Goal: Task Accomplishment & Management: Use online tool/utility

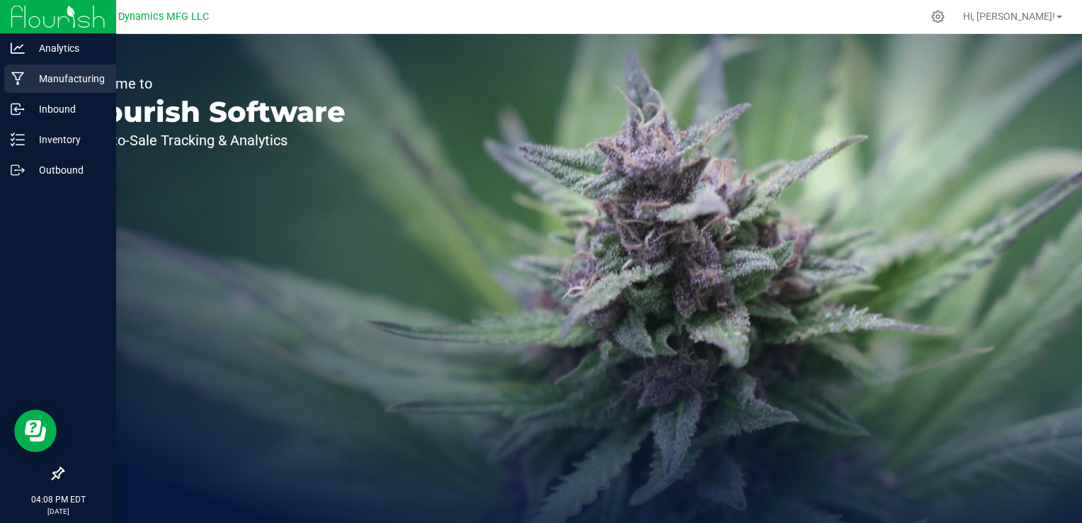
click at [27, 79] on p "Manufacturing" at bounding box center [67, 78] width 85 height 17
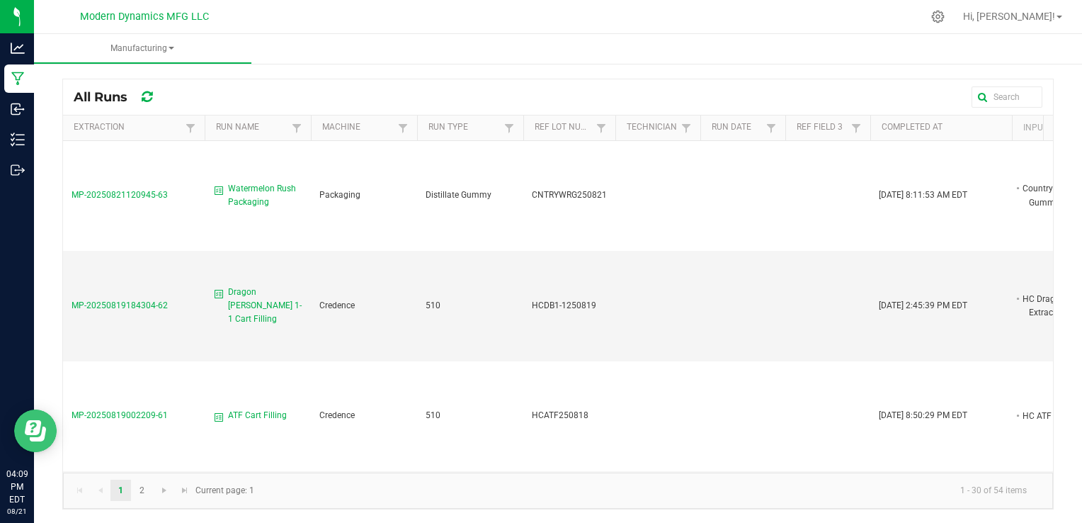
click at [37, 430] on icon "Open Resource Center" at bounding box center [33, 427] width 16 height 15
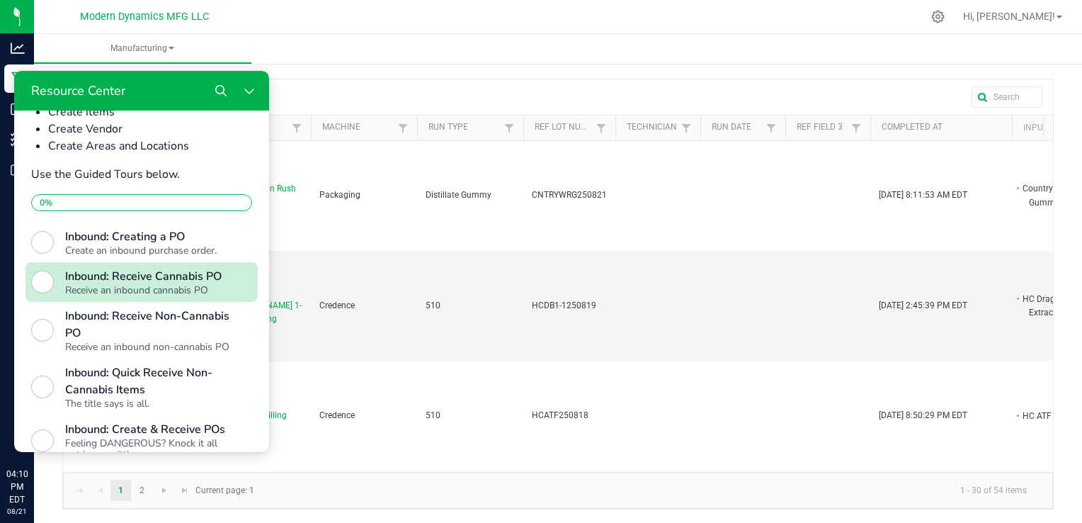
scroll to position [510, 0]
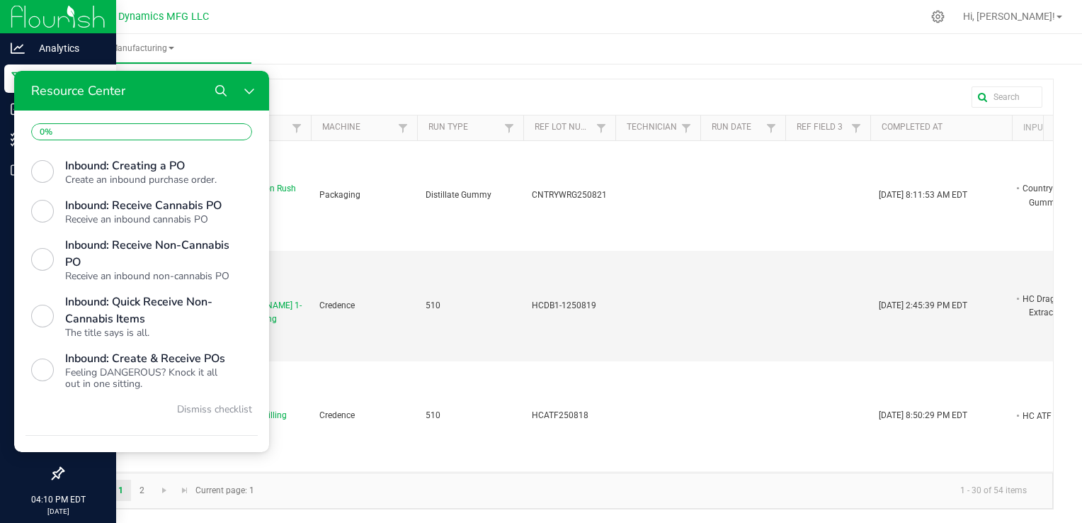
click at [26, 18] on img at bounding box center [58, 16] width 95 height 33
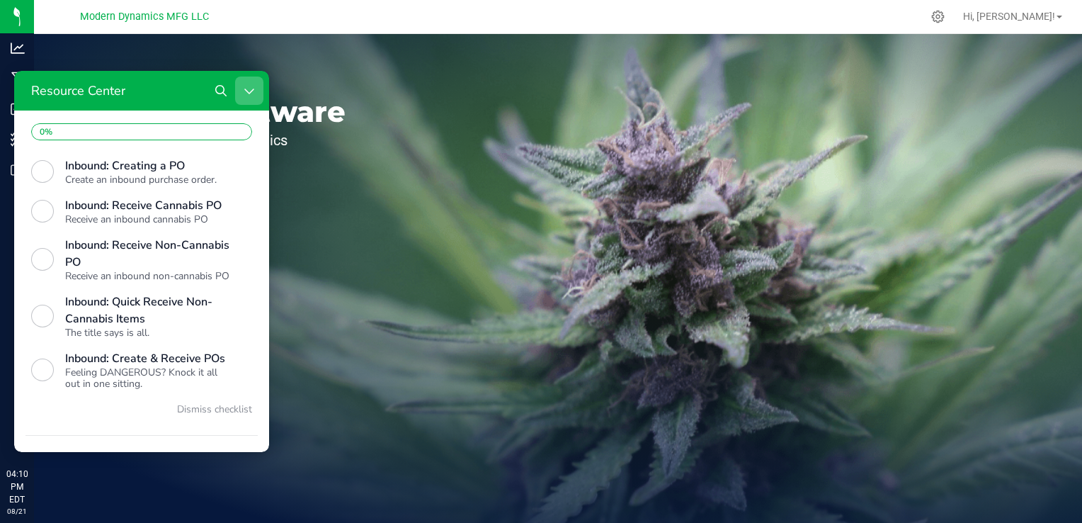
click at [252, 92] on icon "Close Resource Center" at bounding box center [249, 90] width 11 height 11
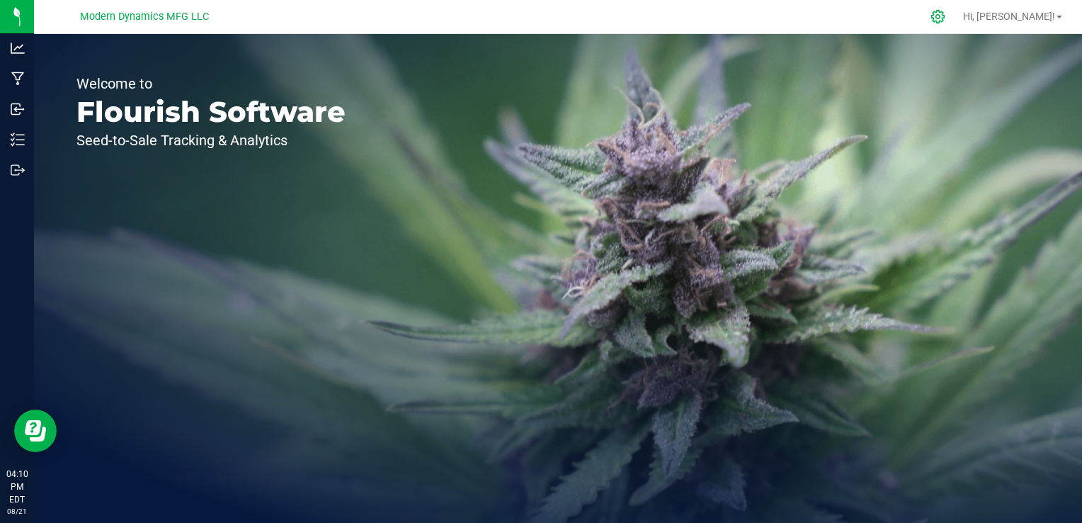
click at [946, 16] on icon at bounding box center [938, 16] width 15 height 15
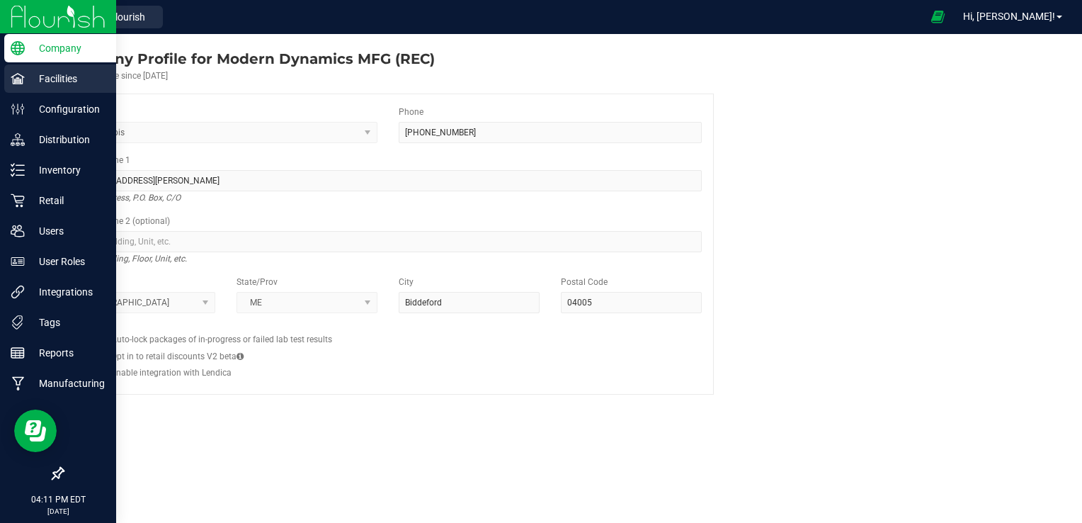
click at [17, 79] on icon at bounding box center [17, 78] width 13 height 11
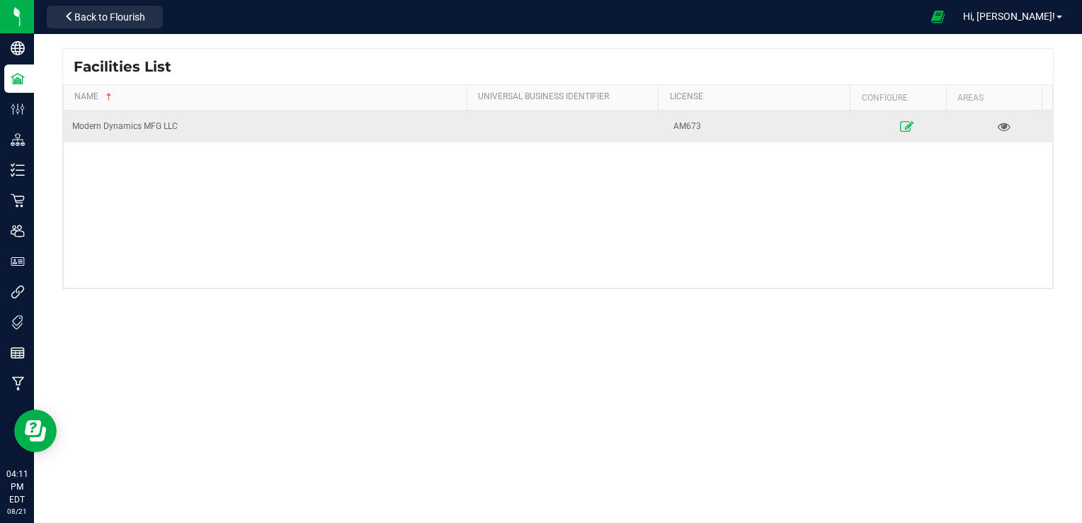
click at [900, 128] on icon at bounding box center [906, 126] width 13 height 10
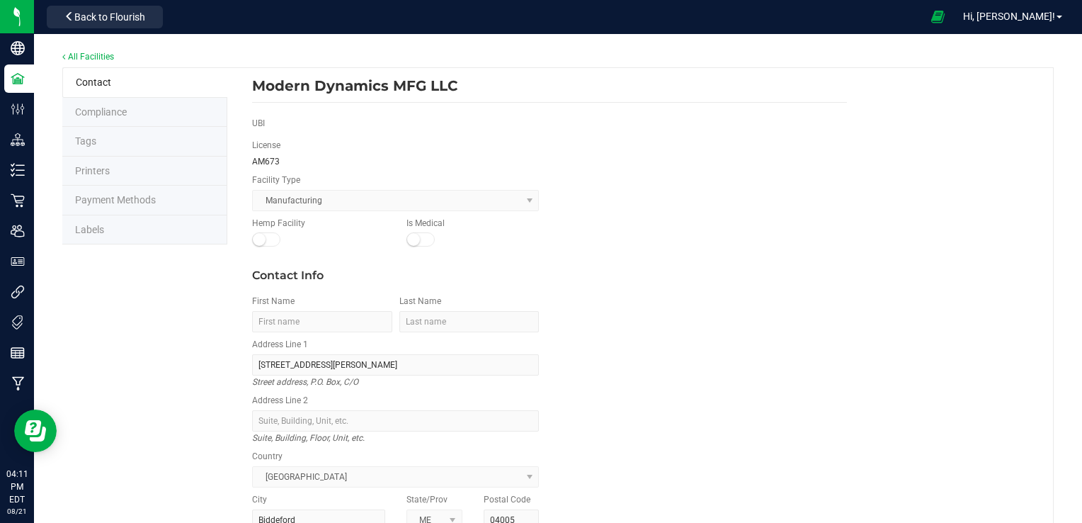
click at [103, 228] on span "Labels" at bounding box center [89, 229] width 29 height 11
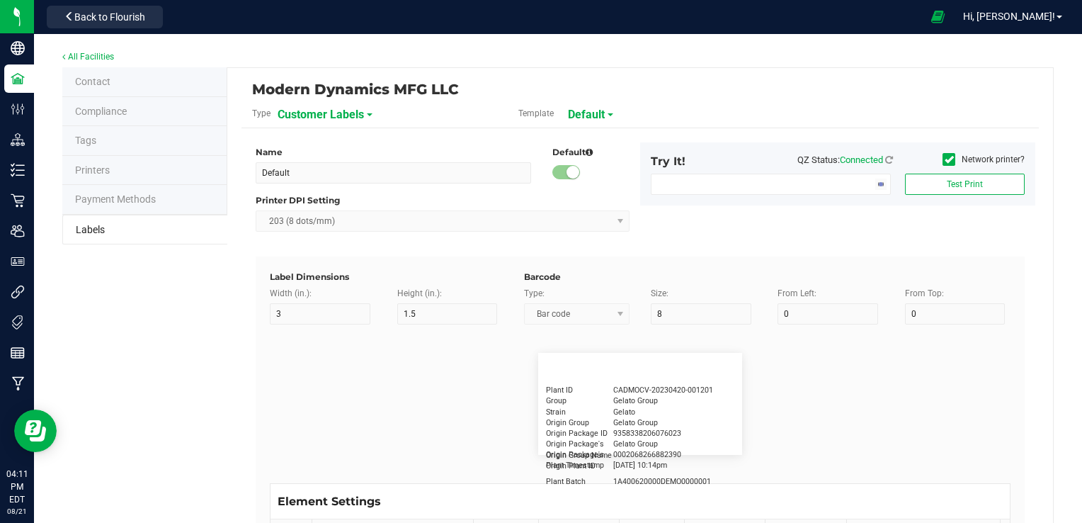
type input "2.25"
type input "1.25"
type input "20"
type input "5"
type input "15"
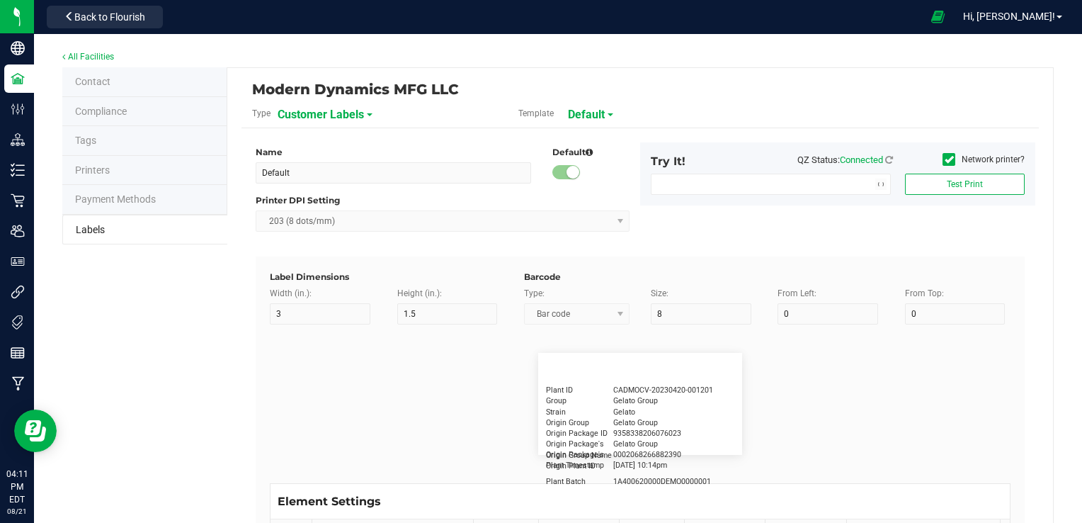
type input "20"
type input "5"
type input "11"
type input "GG4"
type input "Product"
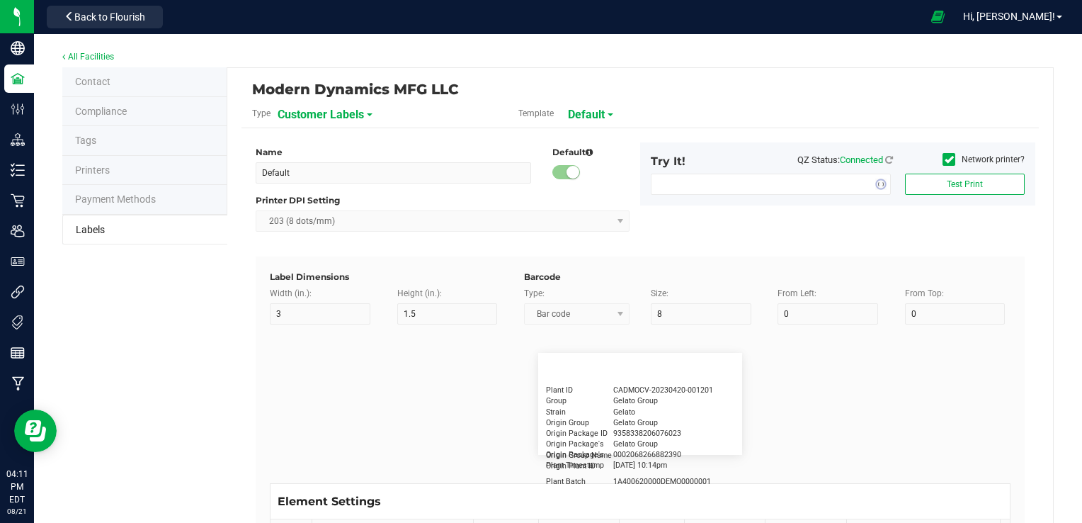
type input "15"
type input "5"
type input "10"
type input "GSC Oil Tincture"
type input "Qty"
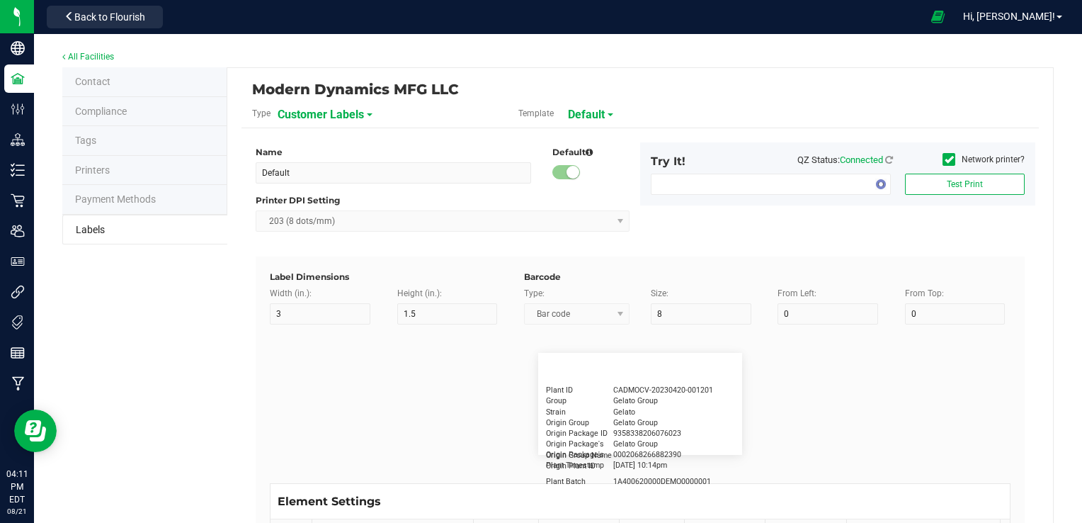
type input "5"
type input "15"
type input "3 ea"
type input "Physician"
type input "15"
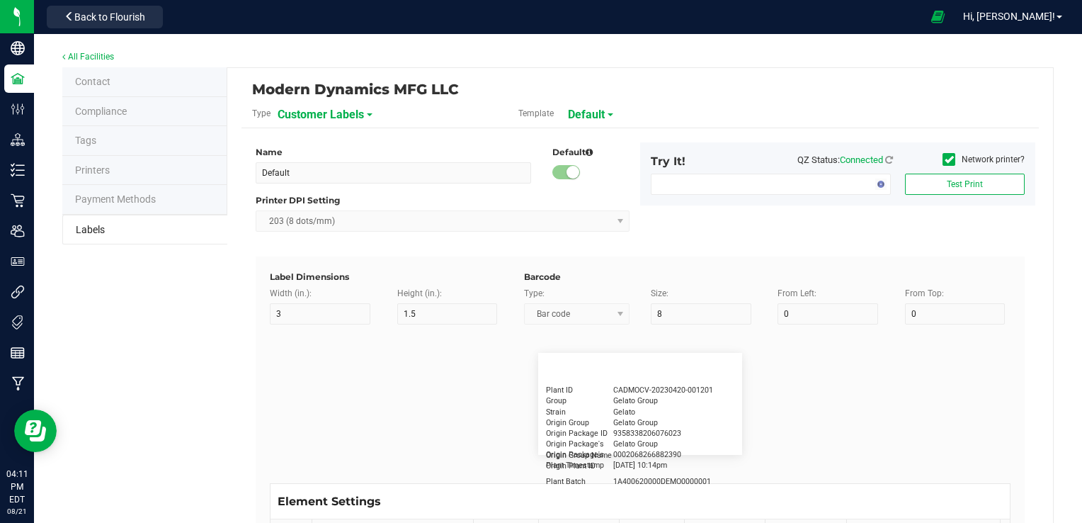
type input "5"
type input "Docfirst Doclast, MD."
type input "Order Date"
type input "15"
type input "5"
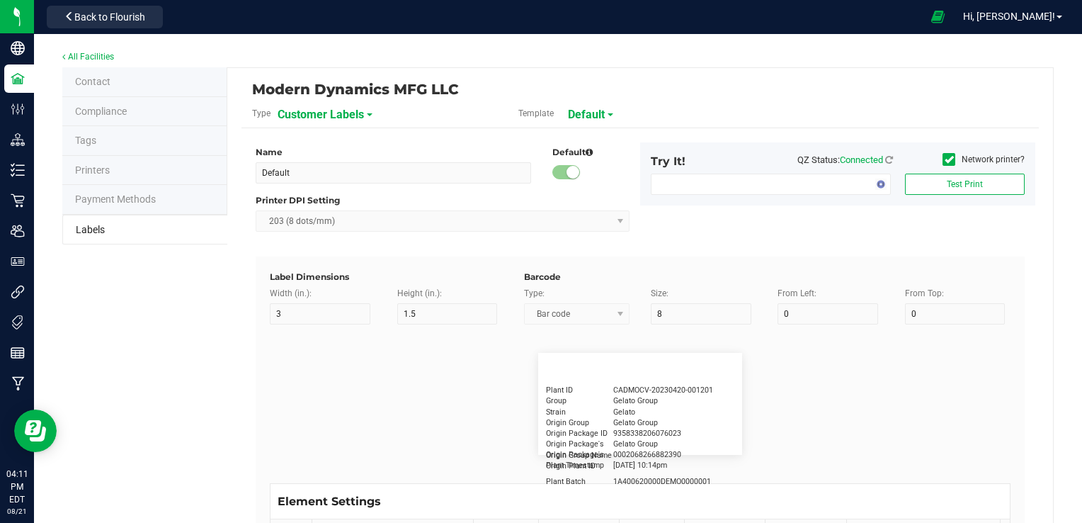
type input "25"
type input "4/20/2023 1:17 pm"
type input "Package ID"
type input "15"
type input "5"
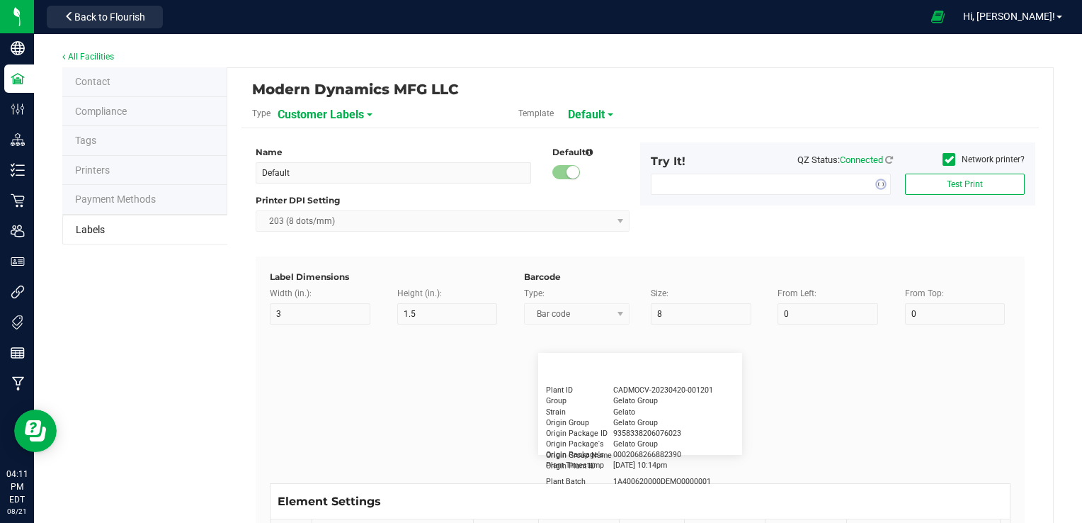
type input "10"
type input "CADMODS-20230420-096"
type input "Lot Number"
type input "15"
type input "5"
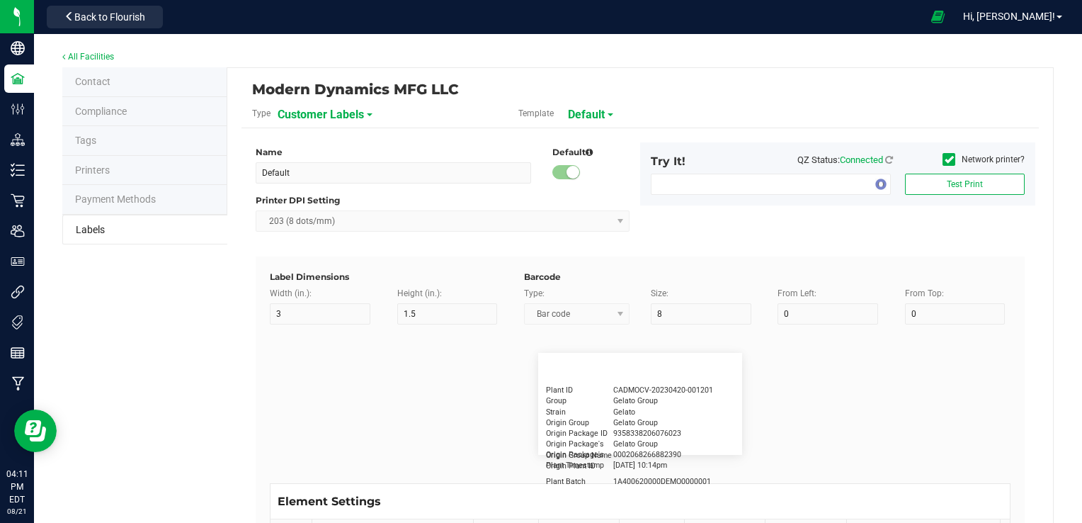
type input "10"
type input "LOTPXGDP-0912"
type input "Warning"
type input "15"
type input "5"
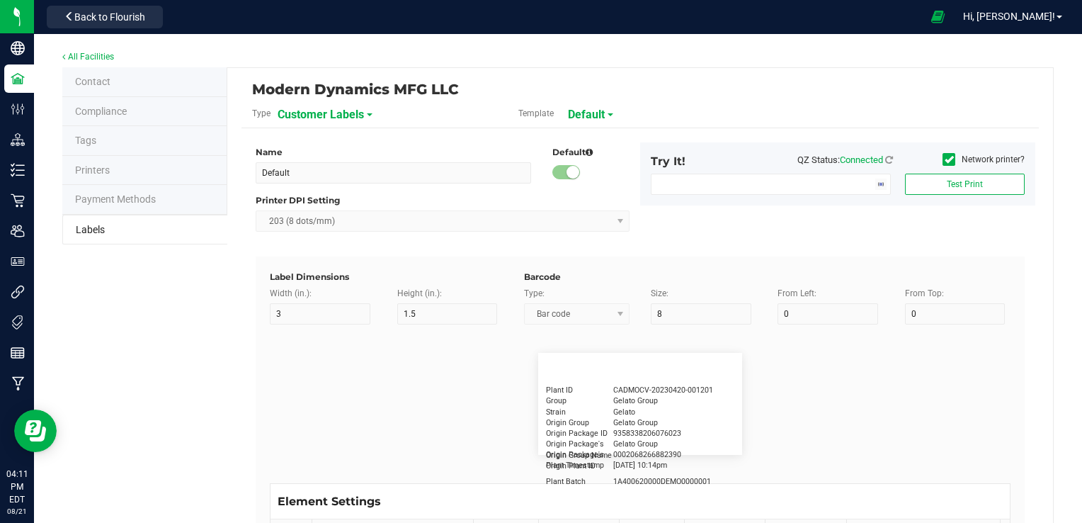
type input "30"
type input "Type Warning Here"
type input "Brand"
type input "15"
type input "5"
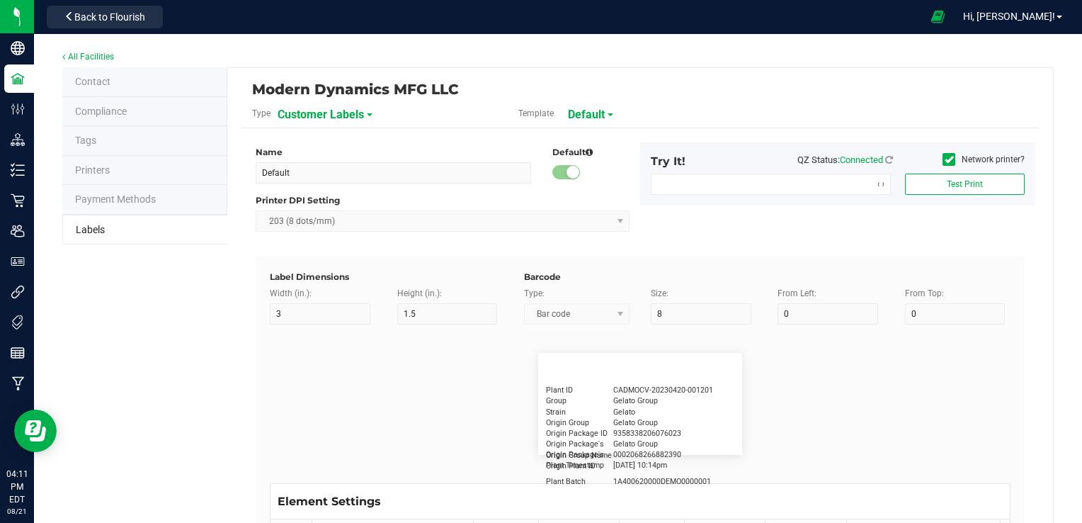
type input "30"
type input "Cannabis Co."
type input "NDC Number"
type input "15"
type input "5"
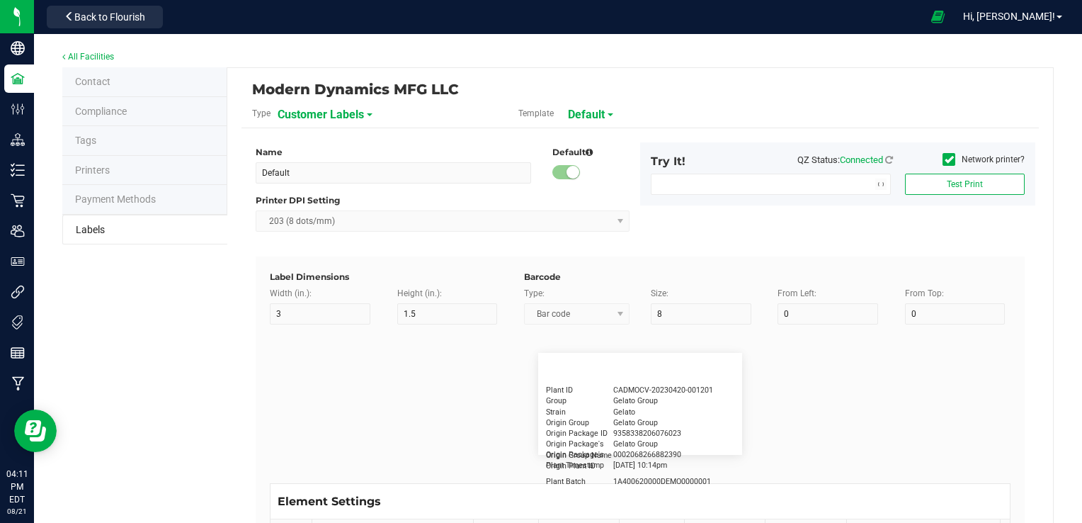
type input "30"
type input "0777-3105-02"
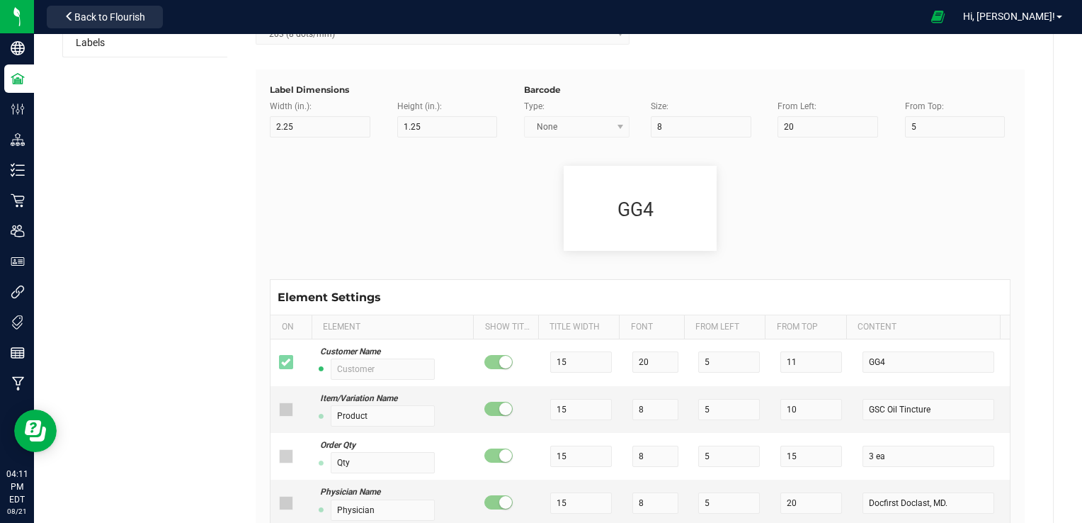
scroll to position [213, 0]
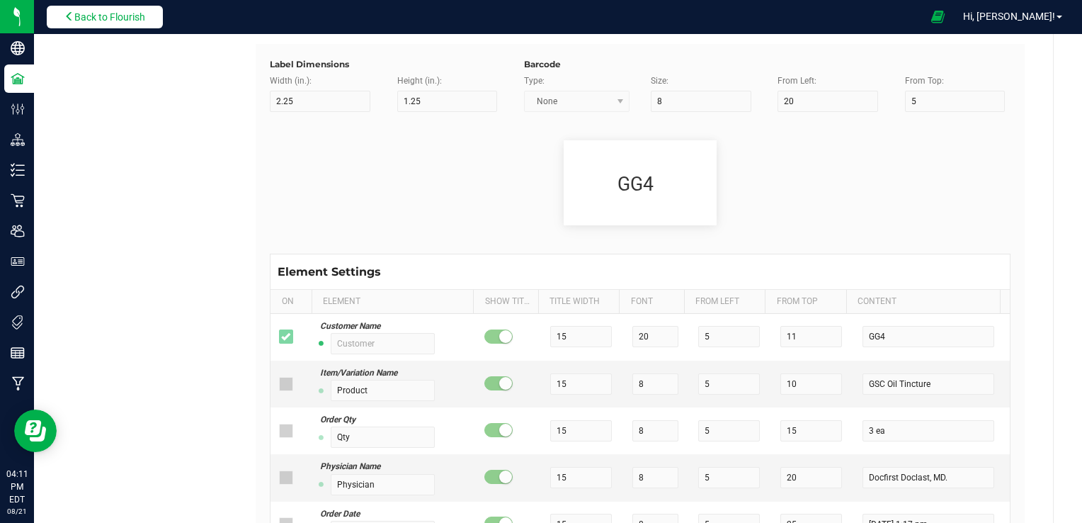
click at [128, 22] on span "Back to Flourish" at bounding box center [109, 16] width 71 height 11
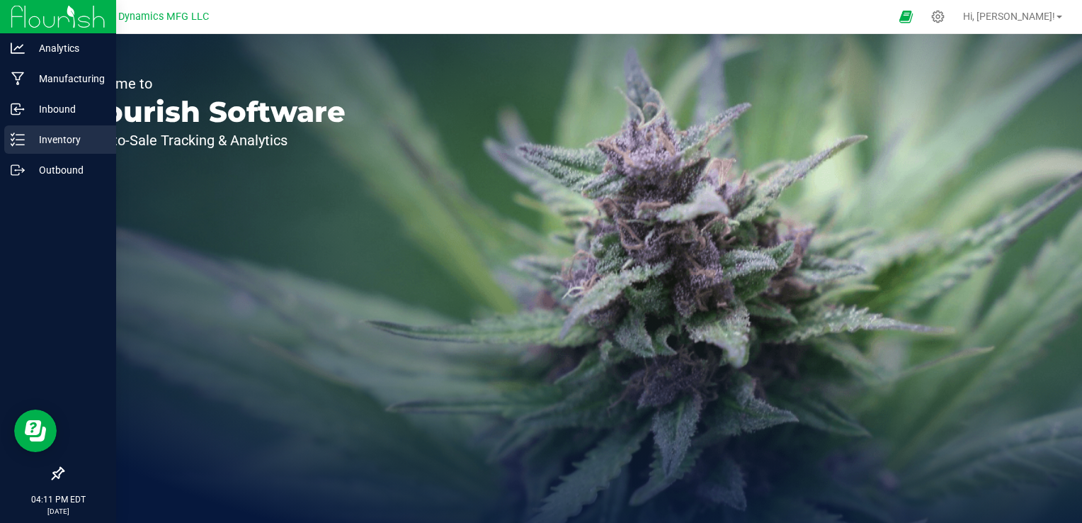
click at [43, 141] on p "Inventory" at bounding box center [67, 139] width 85 height 17
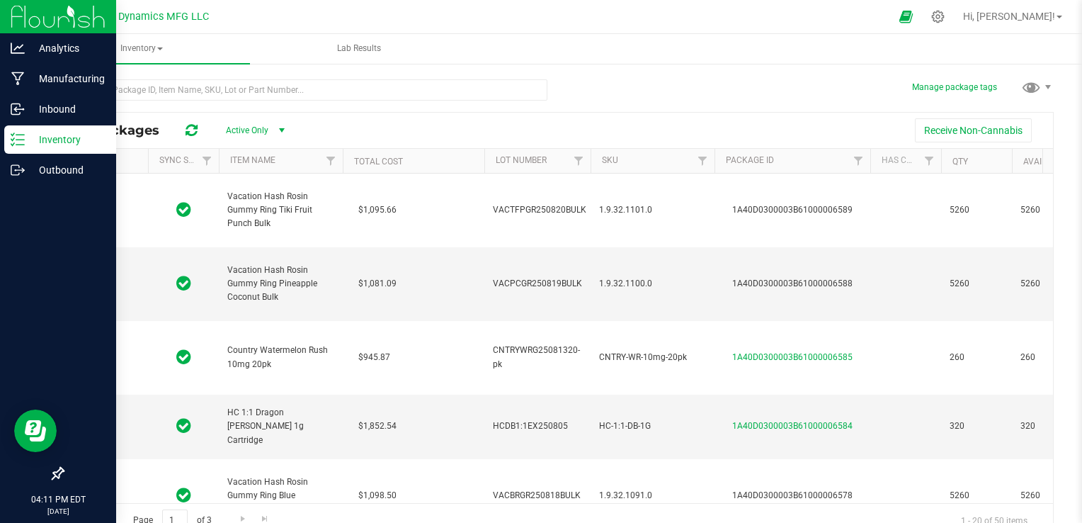
type input "[DATE]"
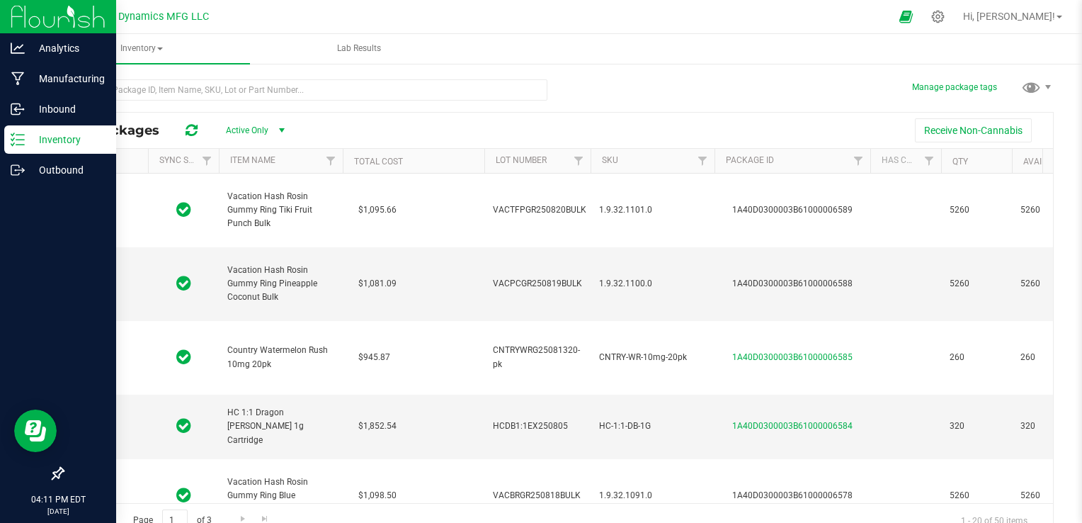
type input "[DATE]"
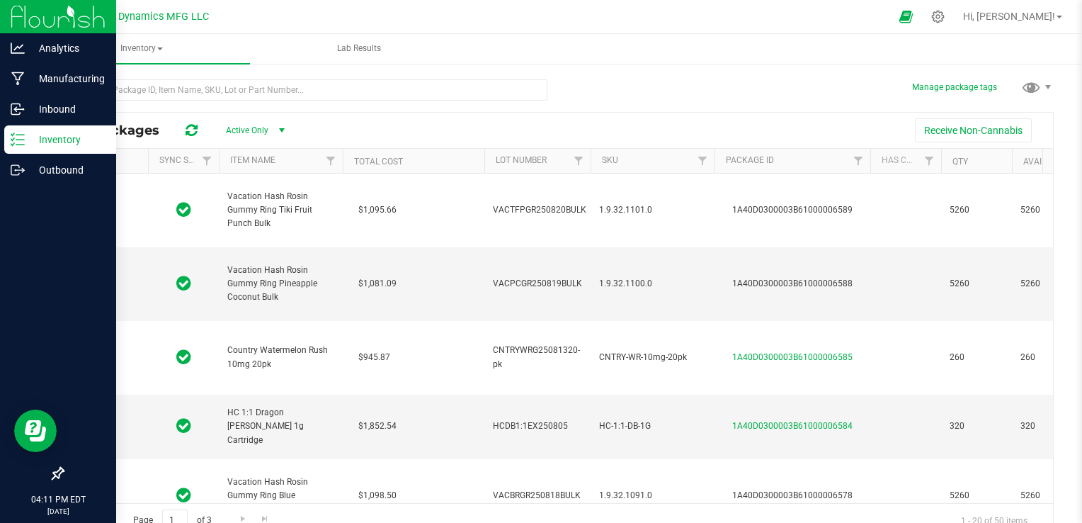
type input "[DATE]"
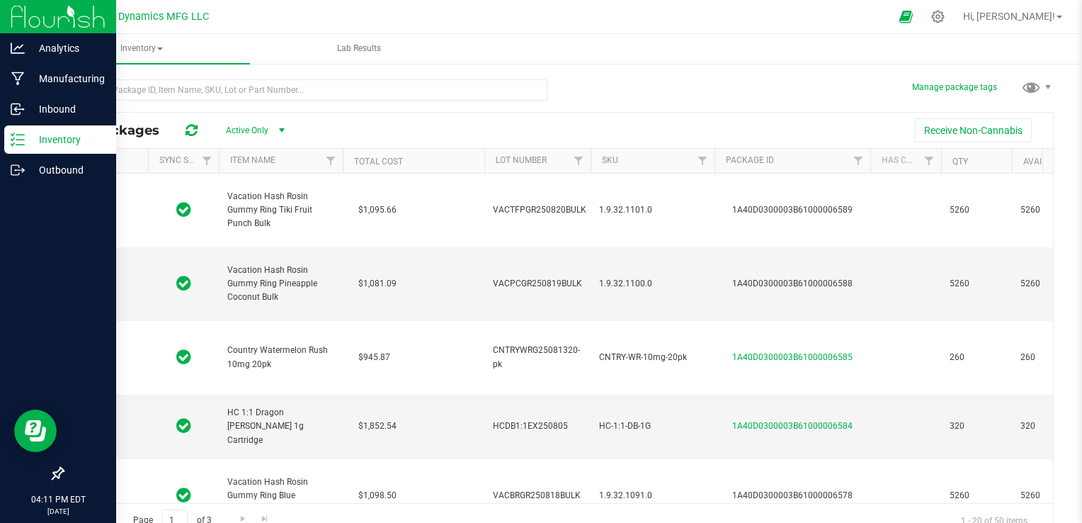
type input "[DATE]"
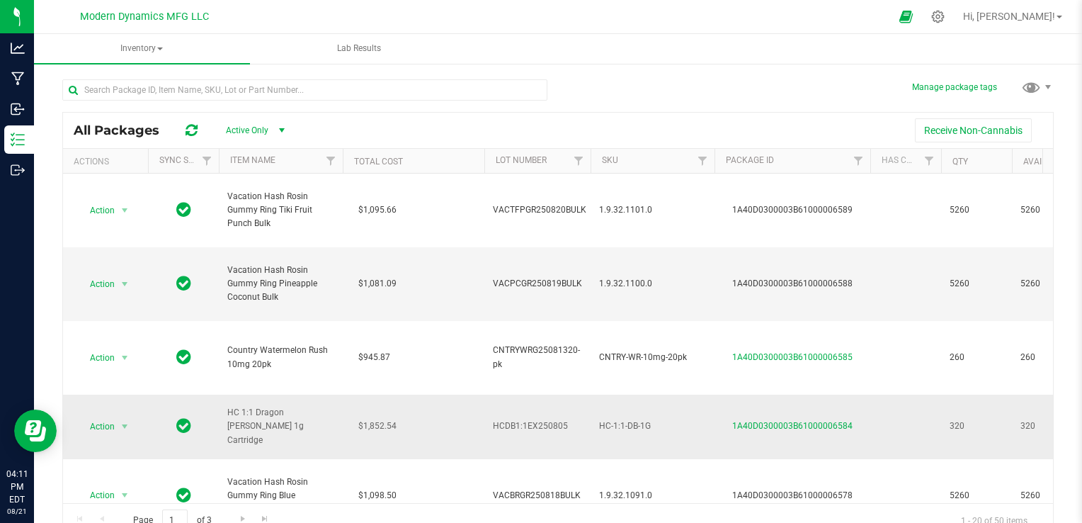
scroll to position [71, 0]
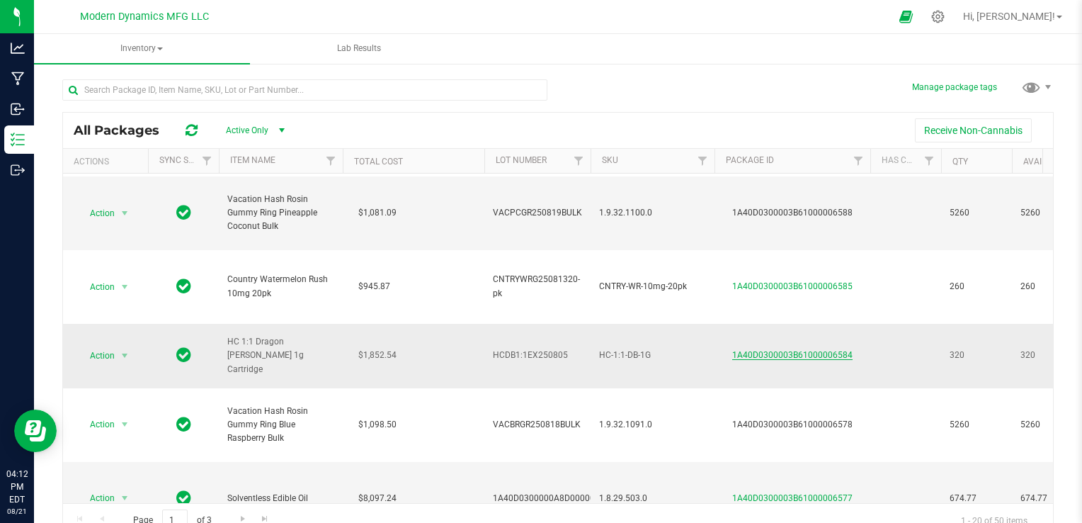
click at [760, 357] on link "1A40D0300003B61000006584" at bounding box center [792, 355] width 120 height 10
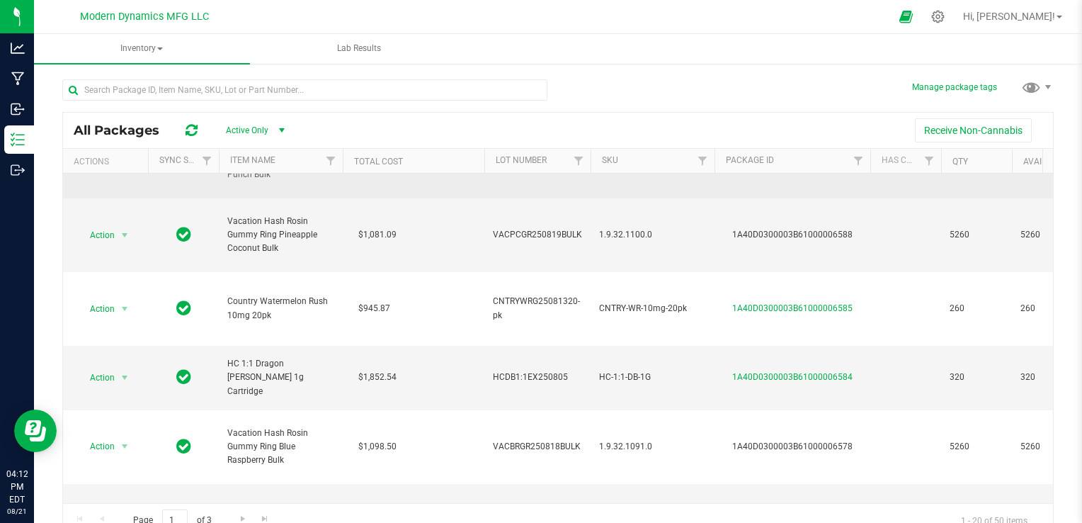
scroll to position [71, 0]
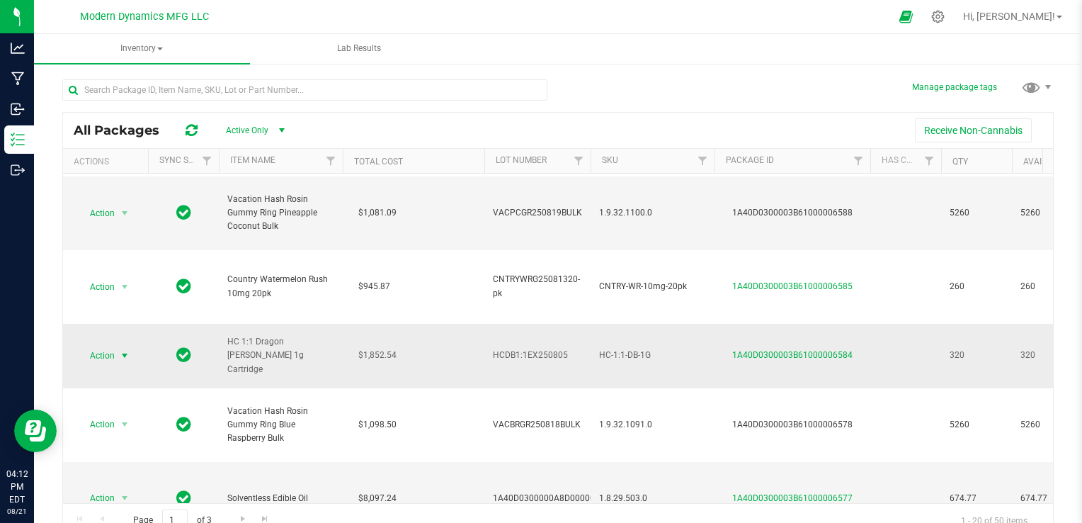
click at [125, 351] on span "select" at bounding box center [124, 355] width 11 height 11
click at [142, 397] on li "Print package label" at bounding box center [122, 408] width 89 height 39
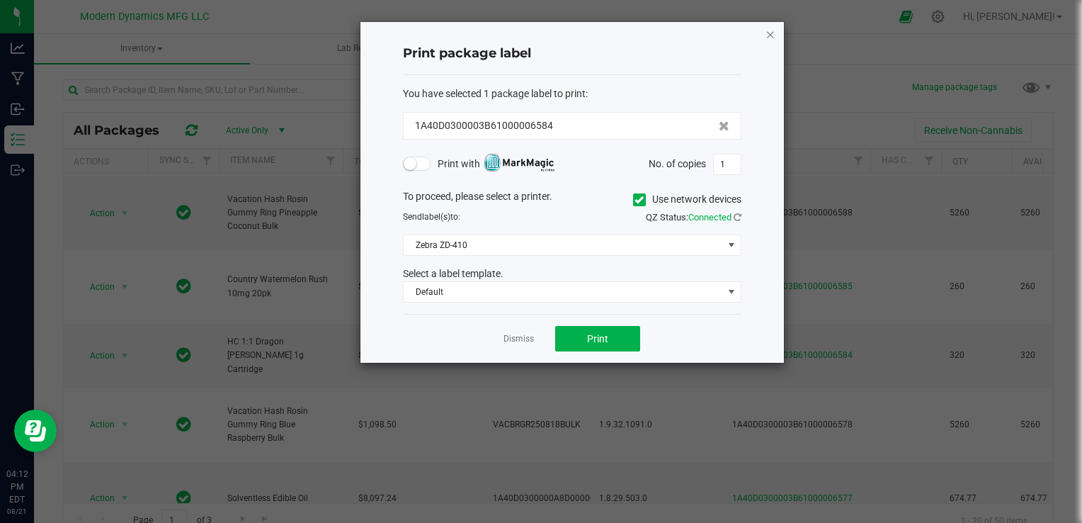
click at [769, 32] on icon "button" at bounding box center [771, 34] width 10 height 17
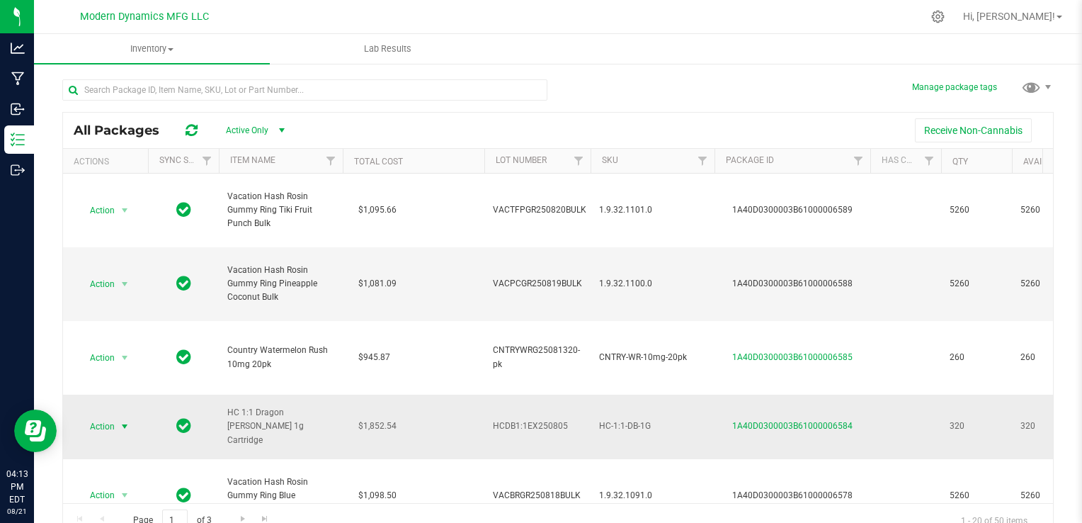
click at [129, 425] on span "select" at bounding box center [124, 426] width 11 height 11
type input "[DATE]"
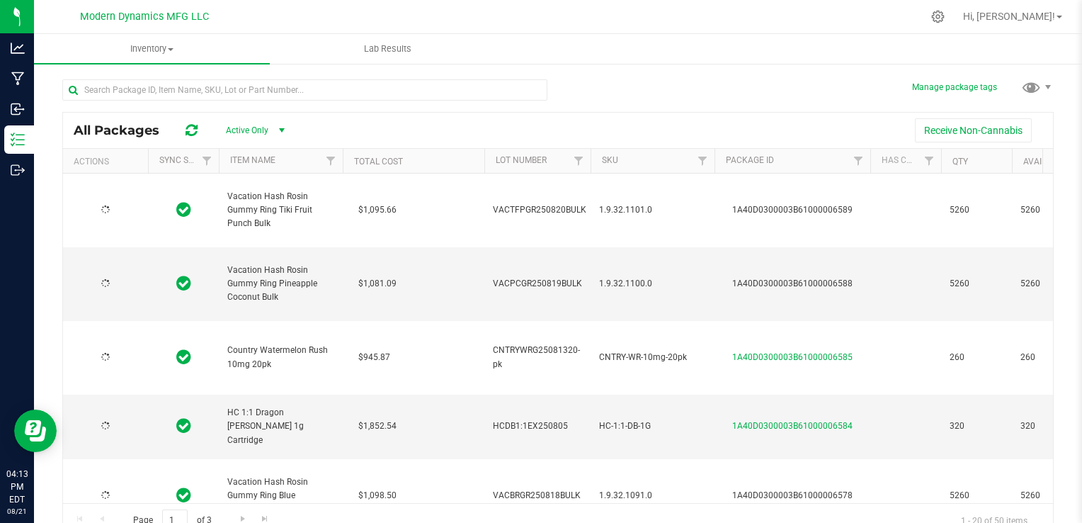
type input "[DATE]"
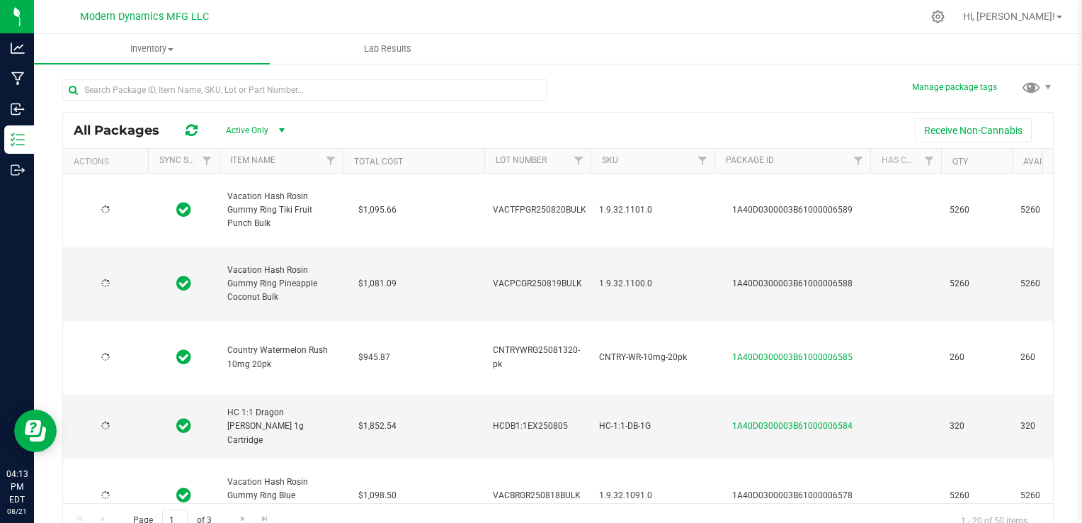
type input "[DATE]"
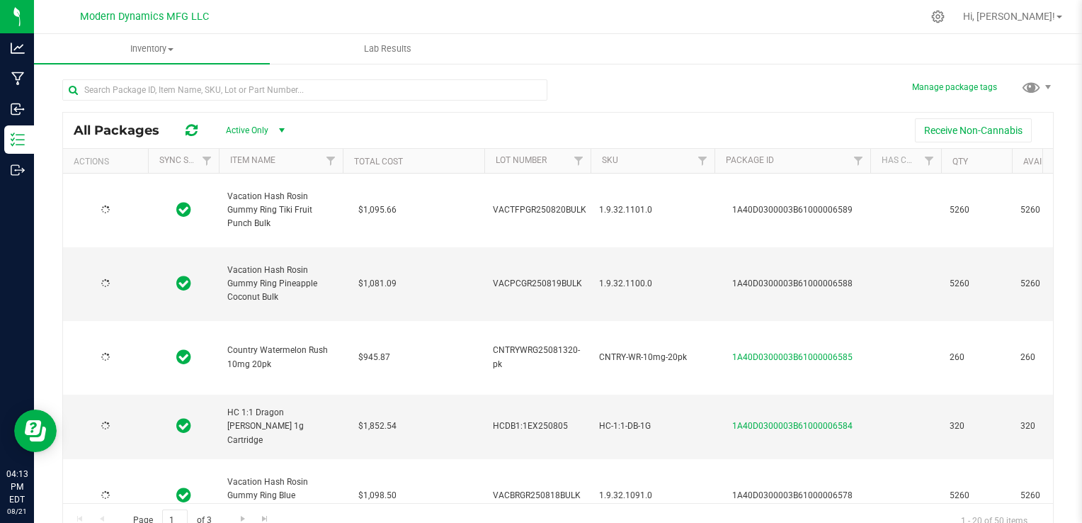
type input "[DATE]"
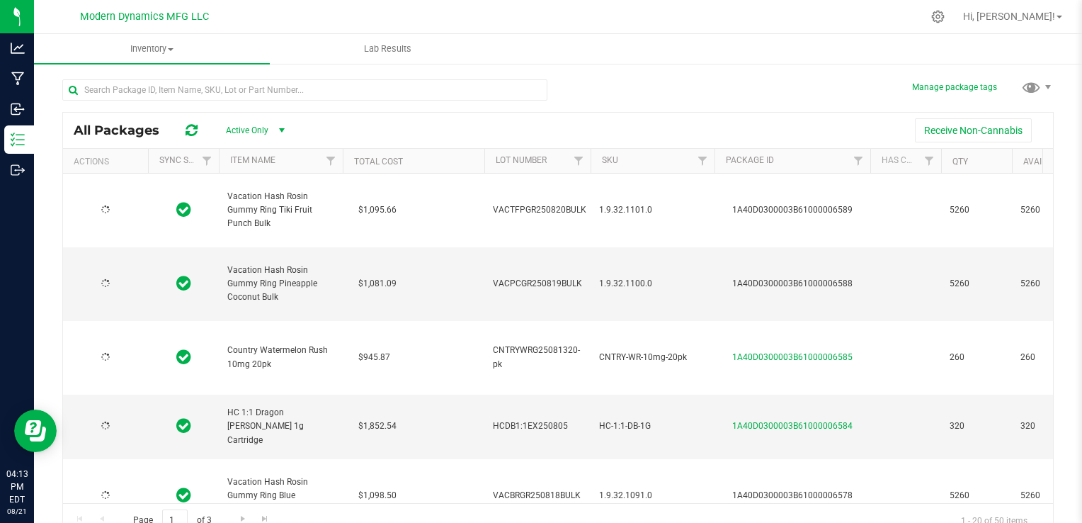
type input "[DATE]"
click at [122, 430] on span "select" at bounding box center [124, 426] width 11 height 11
click at [281, 130] on span "select" at bounding box center [281, 130] width 11 height 11
click at [237, 221] on li "All" at bounding box center [252, 216] width 77 height 21
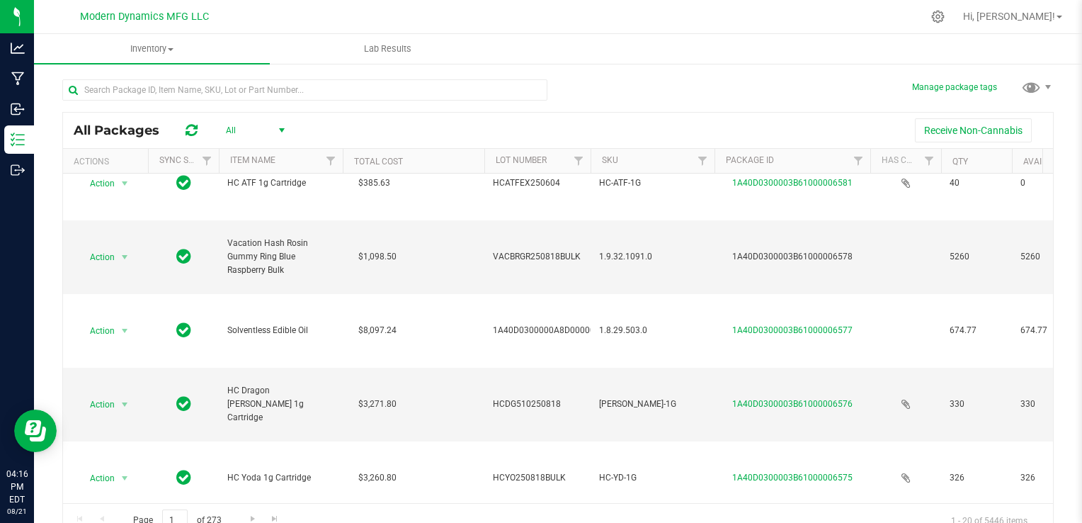
scroll to position [567, 0]
click at [149, 93] on input "text" at bounding box center [304, 89] width 485 height 21
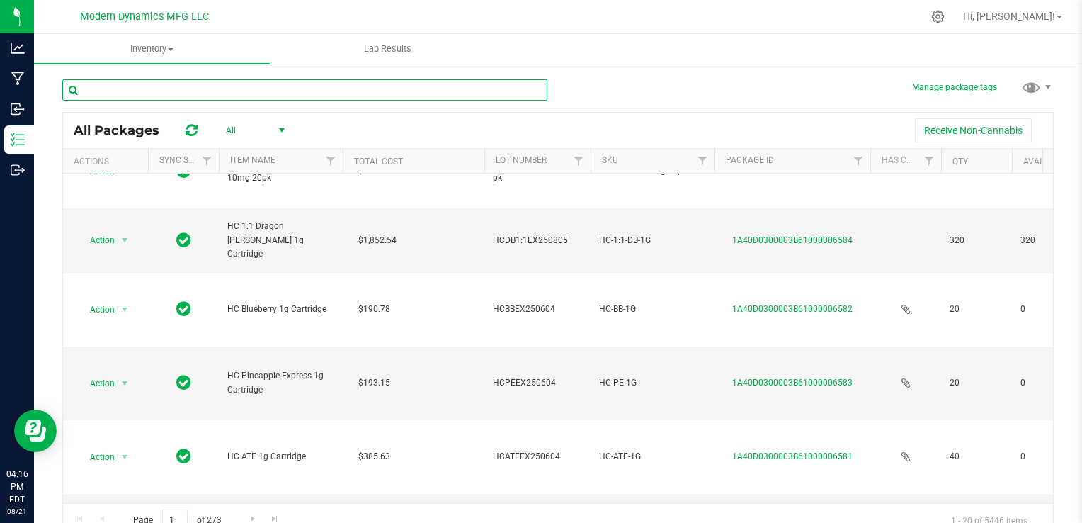
scroll to position [283, 0]
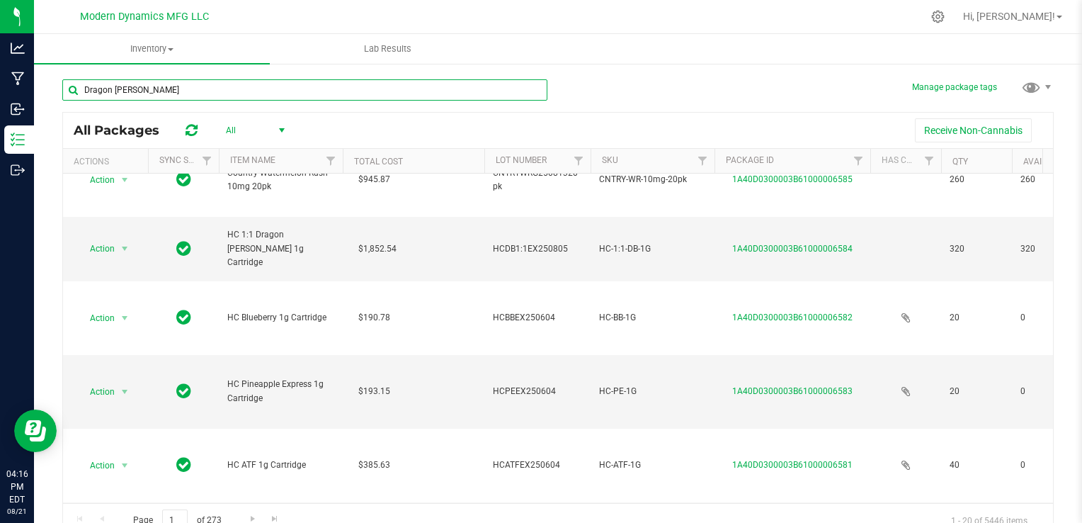
type input "Dragon Berry"
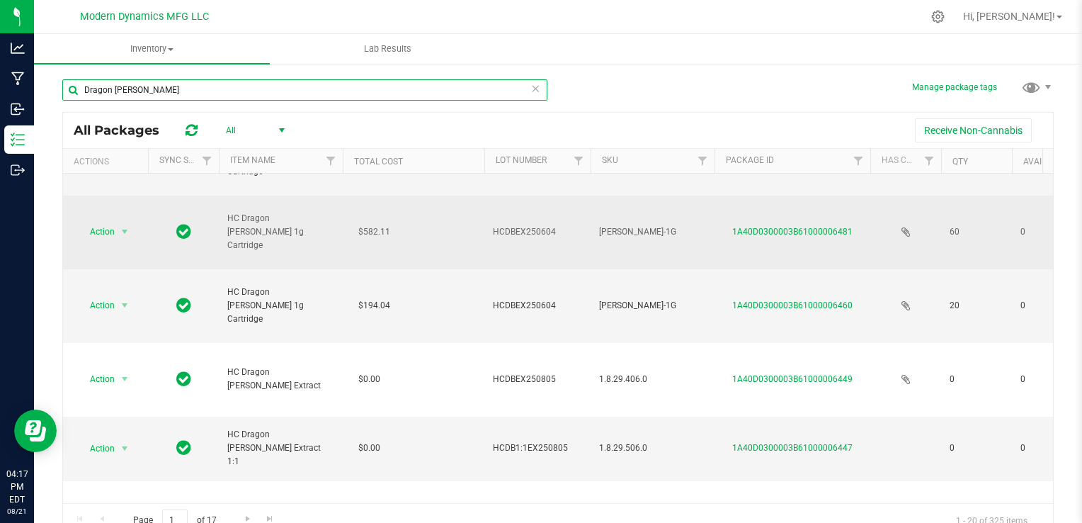
scroll to position [142, 0]
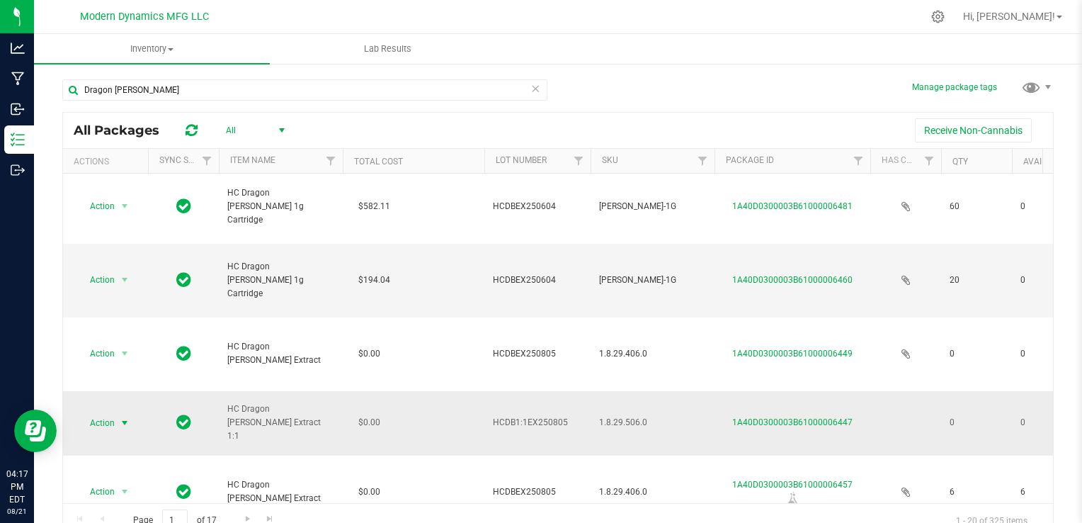
click at [125, 424] on span "select" at bounding box center [124, 422] width 11 height 11
click at [128, 429] on span "select" at bounding box center [125, 423] width 18 height 20
click at [213, 407] on td at bounding box center [183, 423] width 71 height 64
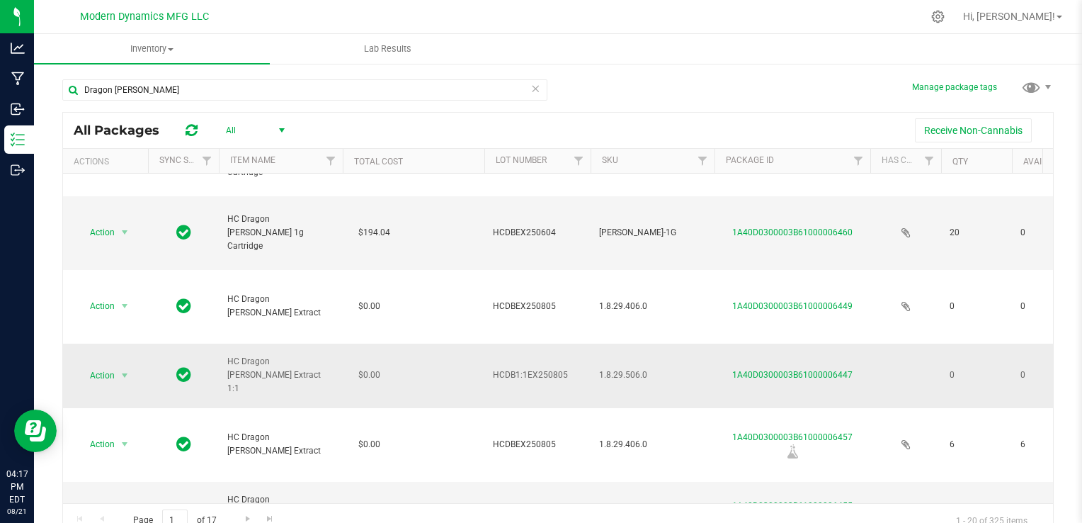
scroll to position [213, 0]
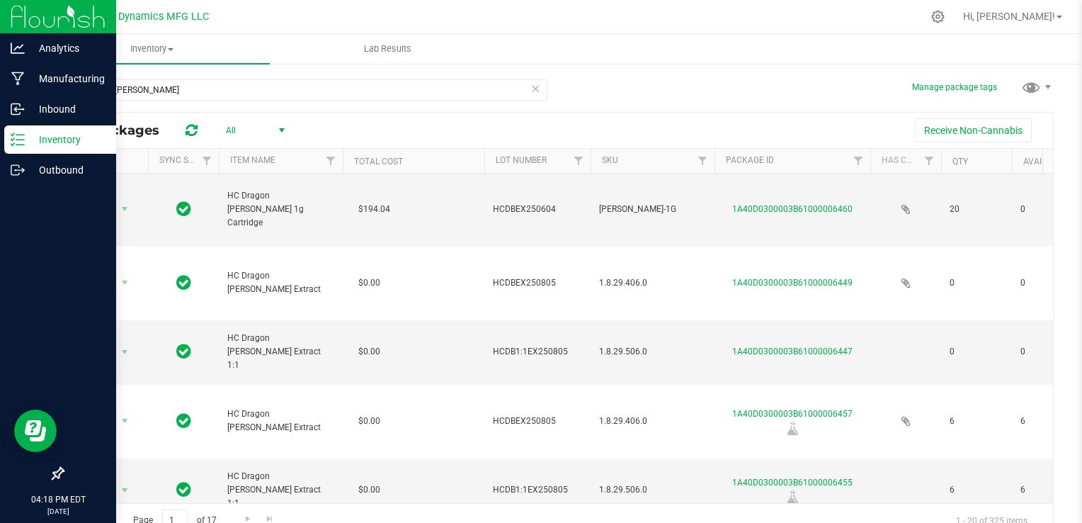
click at [23, 21] on img at bounding box center [58, 16] width 95 height 33
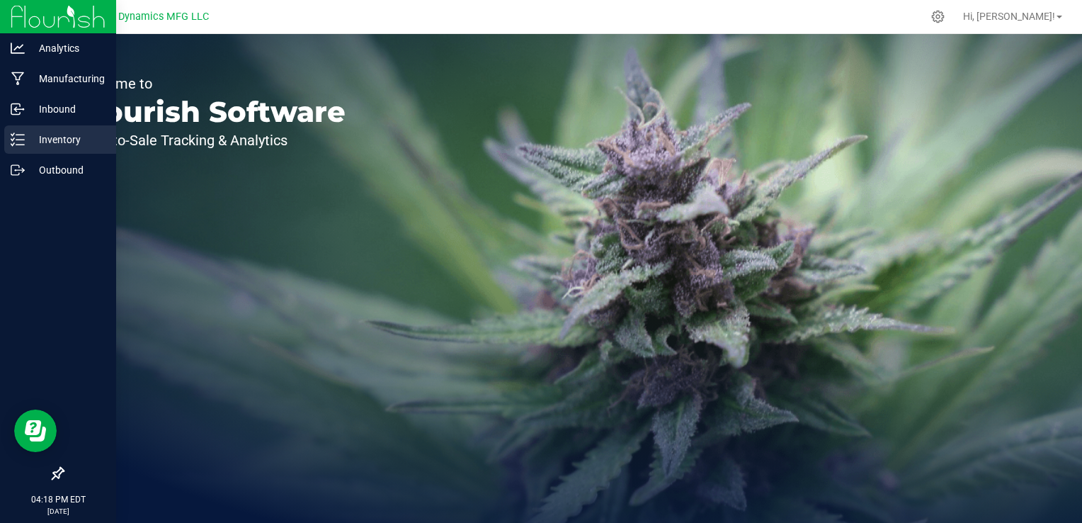
click at [25, 148] on div "Inventory" at bounding box center [60, 139] width 112 height 28
